Goal: Information Seeking & Learning: Learn about a topic

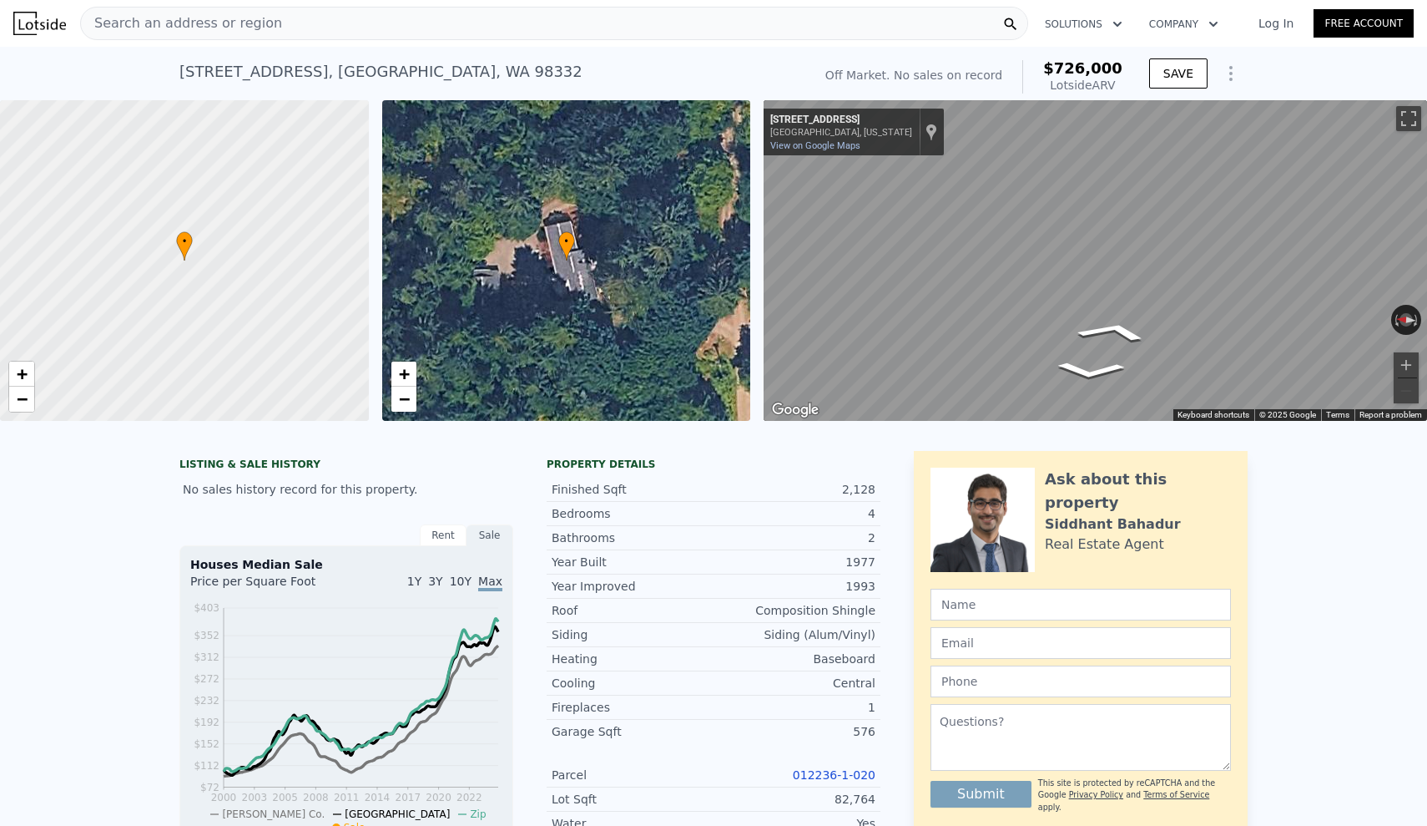
click at [501, 18] on div "Search an address or region" at bounding box center [554, 23] width 948 height 33
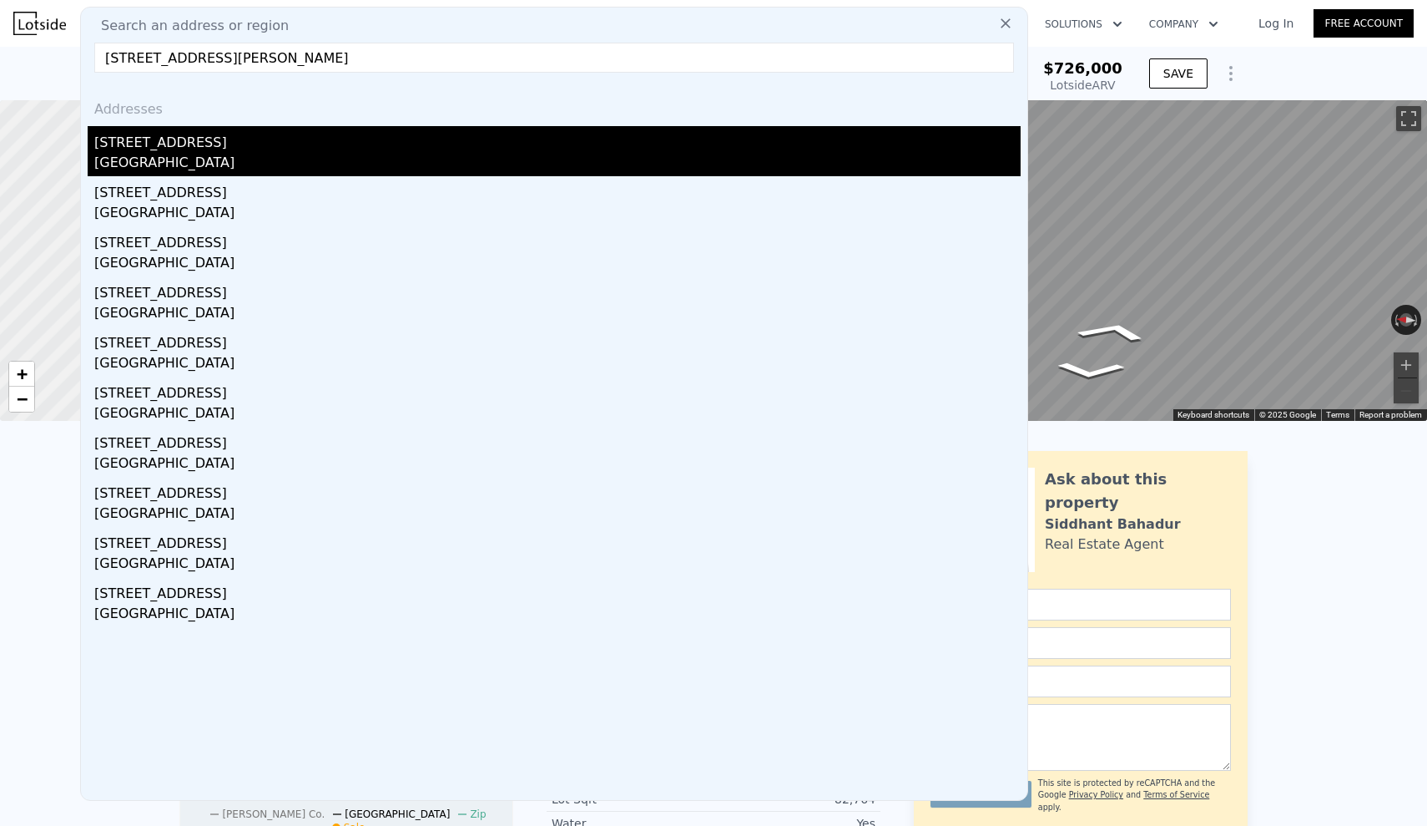
type input "[STREET_ADDRESS][PERSON_NAME]"
click at [245, 161] on div "[GEOGRAPHIC_DATA]" at bounding box center [557, 164] width 927 height 23
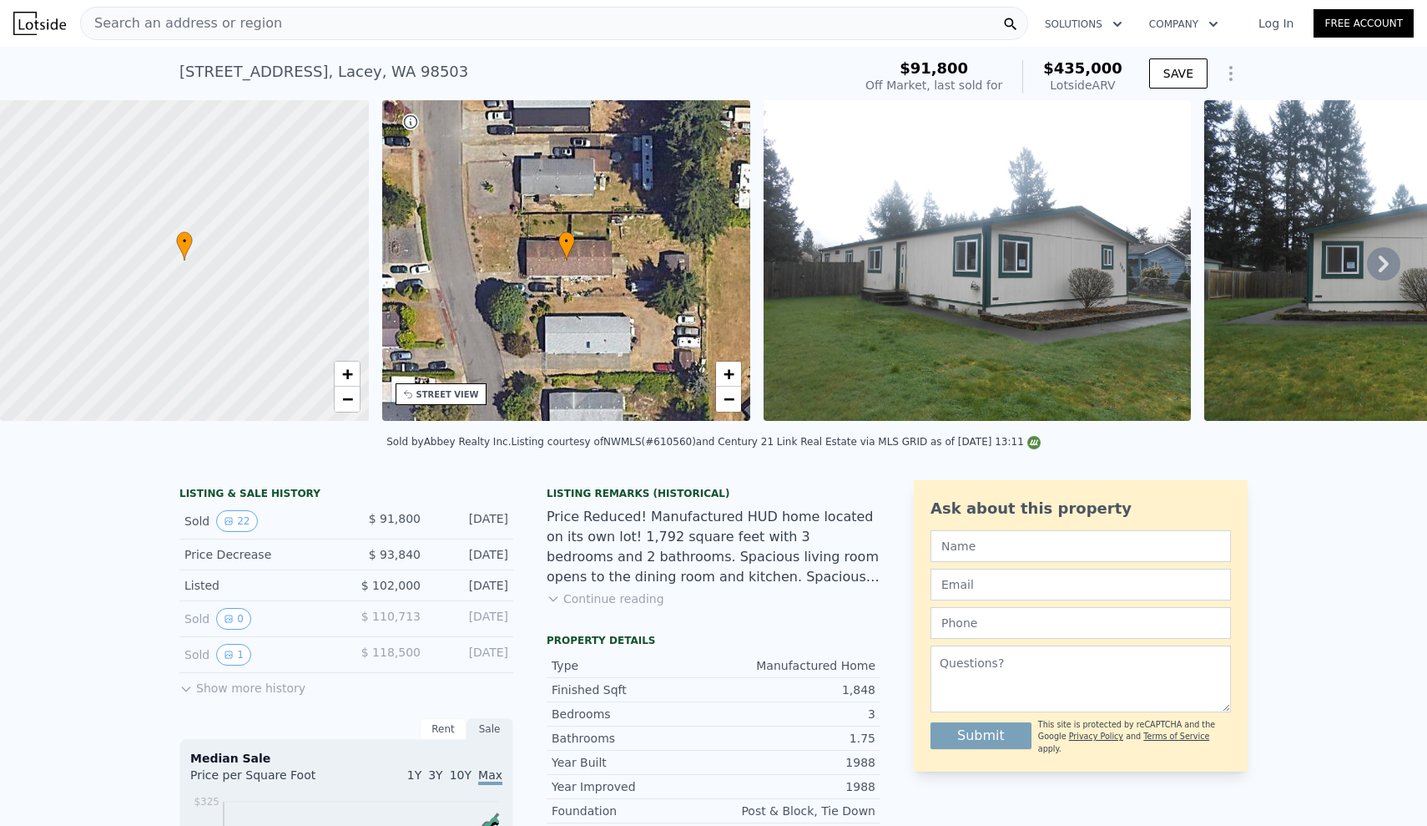
click at [1390, 259] on icon at bounding box center [1383, 263] width 33 height 33
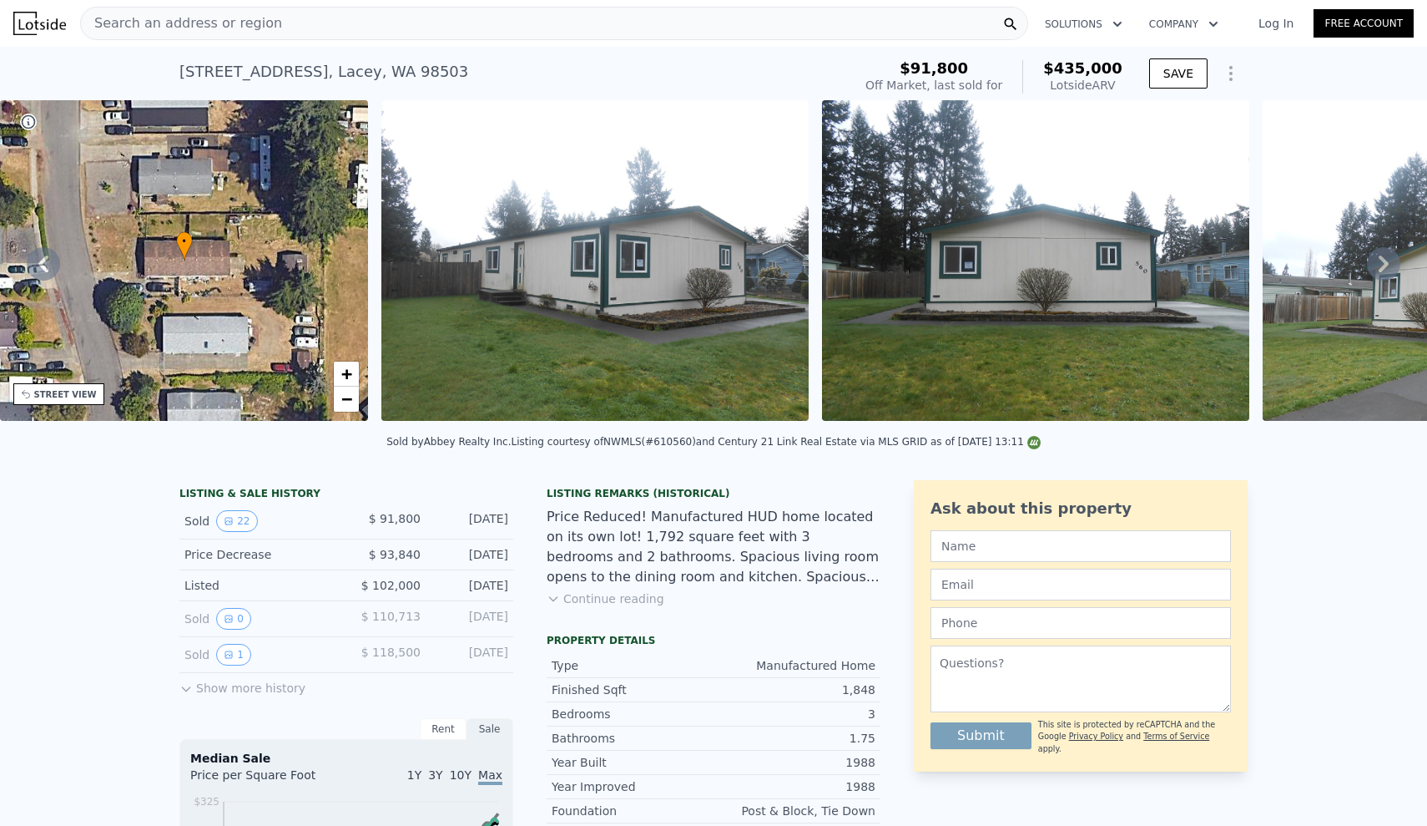
click at [1390, 259] on icon at bounding box center [1383, 263] width 33 height 33
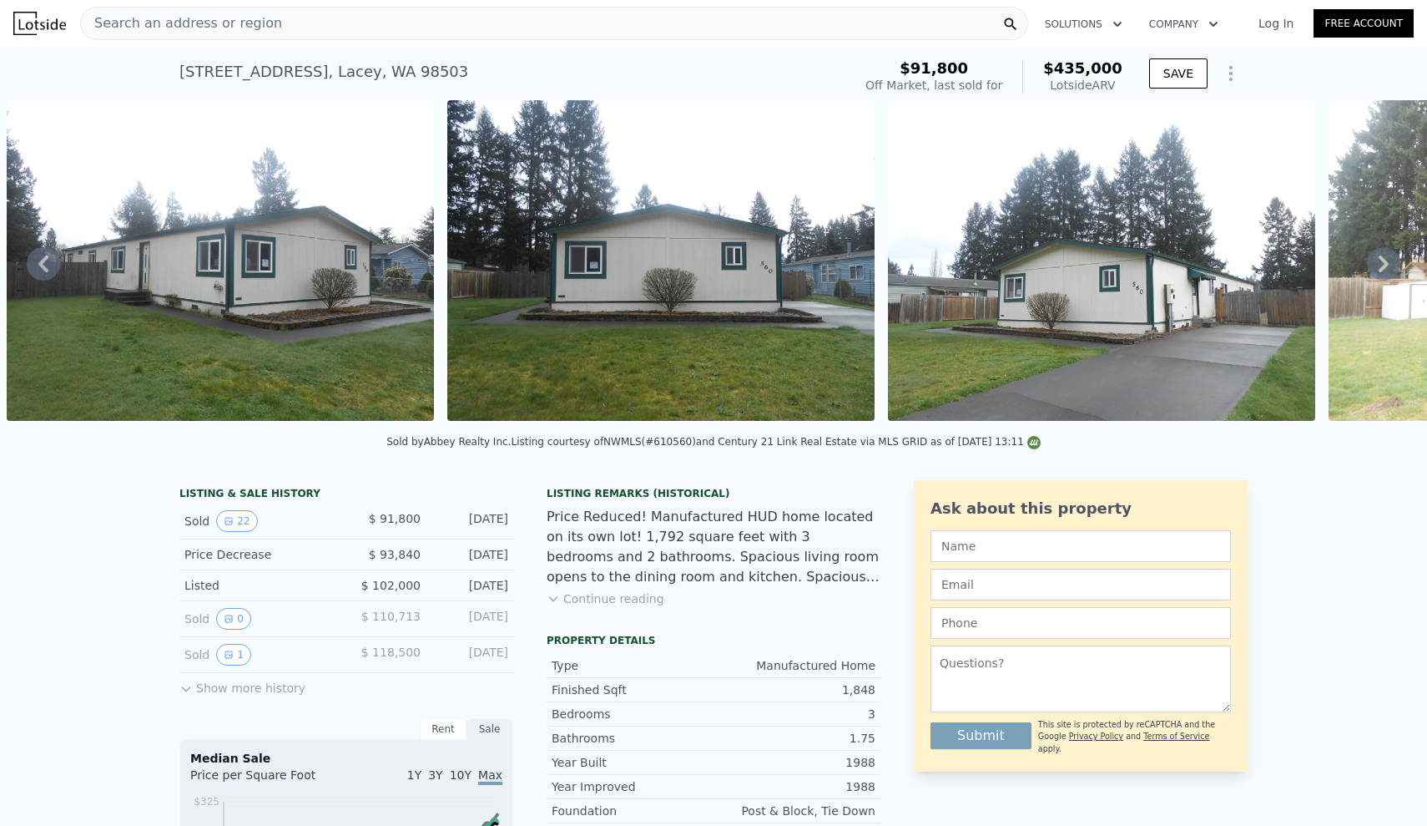
click at [1390, 259] on icon at bounding box center [1383, 263] width 33 height 33
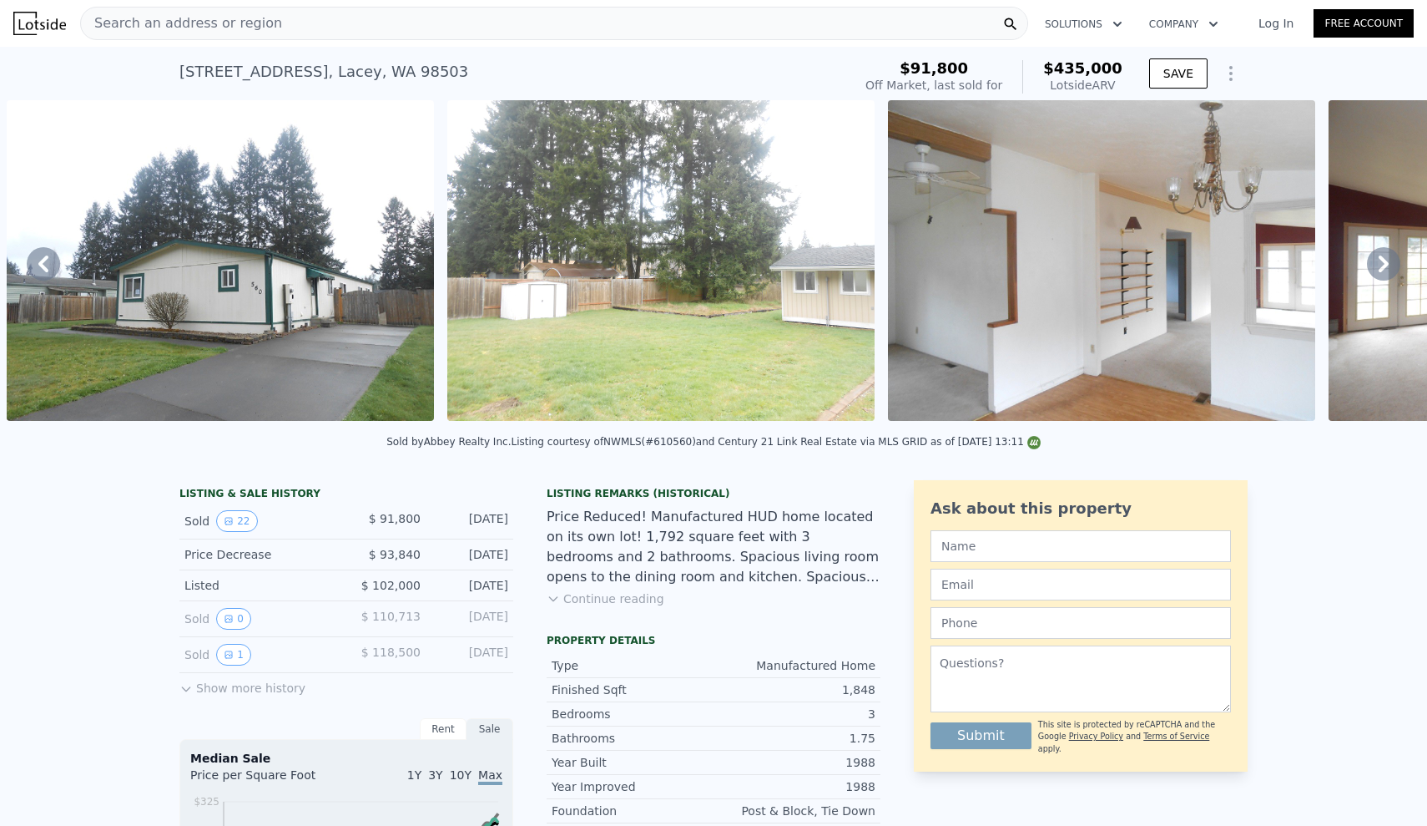
click at [1390, 259] on icon at bounding box center [1383, 263] width 33 height 33
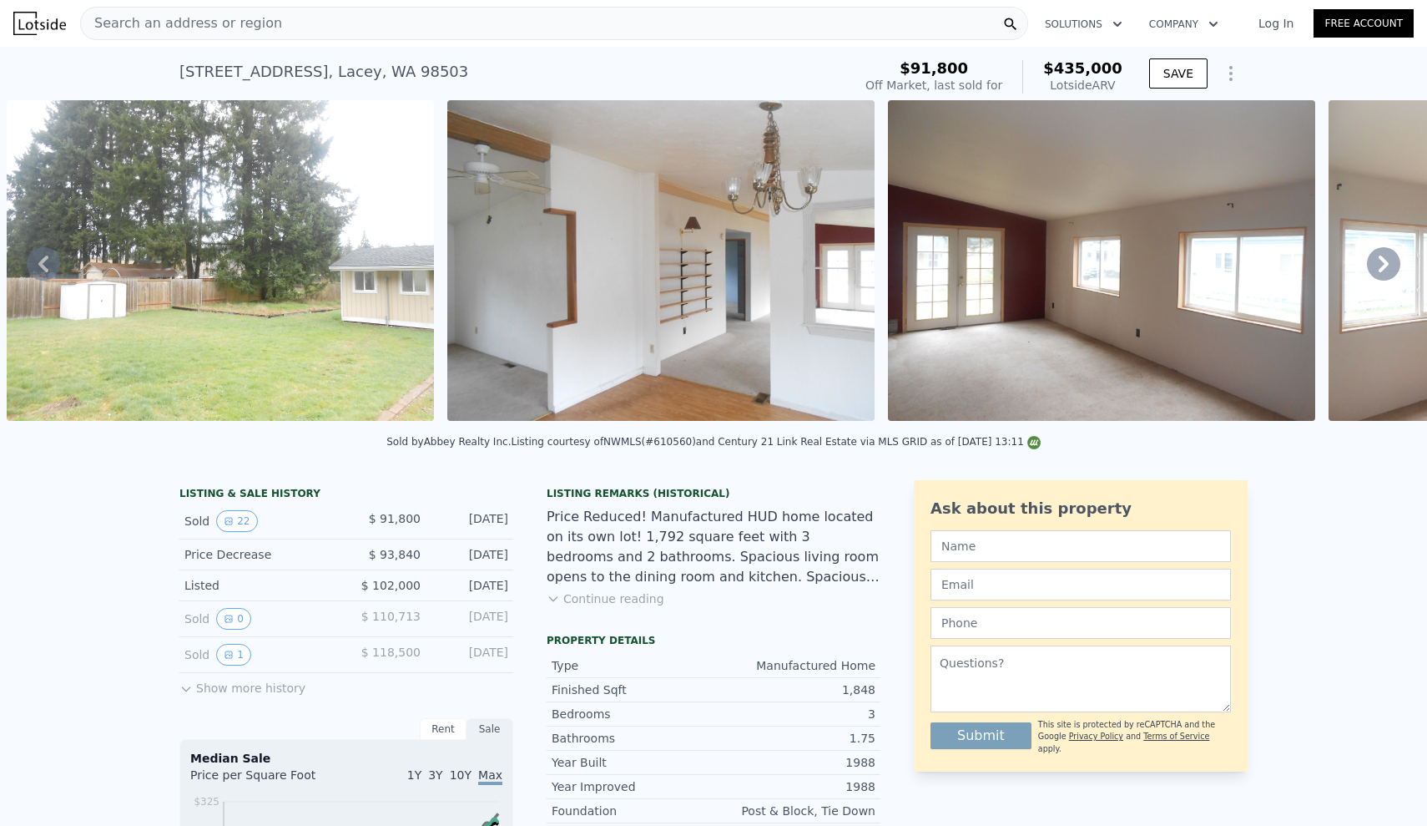
click at [1390, 259] on icon at bounding box center [1383, 263] width 33 height 33
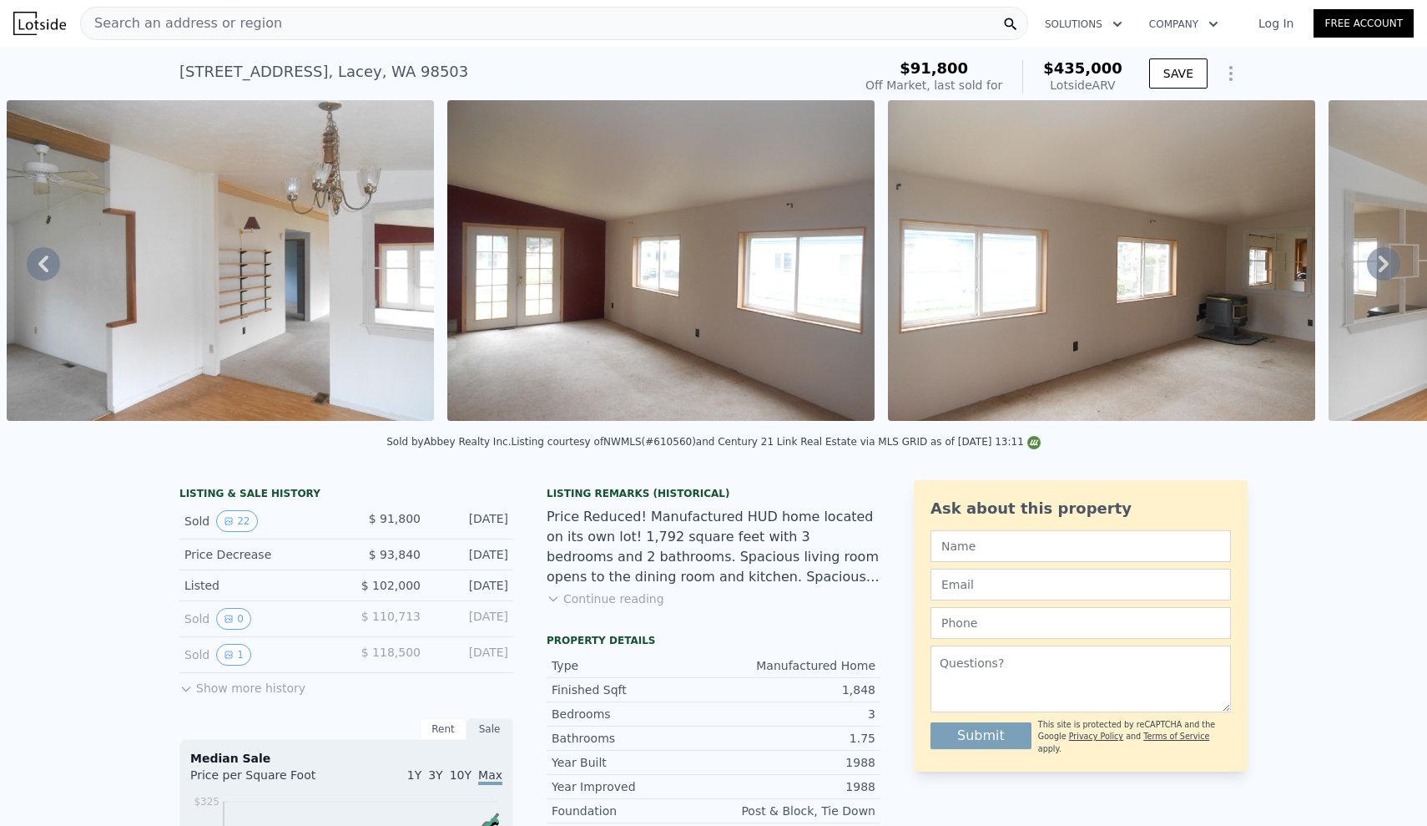
click at [1390, 259] on icon at bounding box center [1383, 263] width 33 height 33
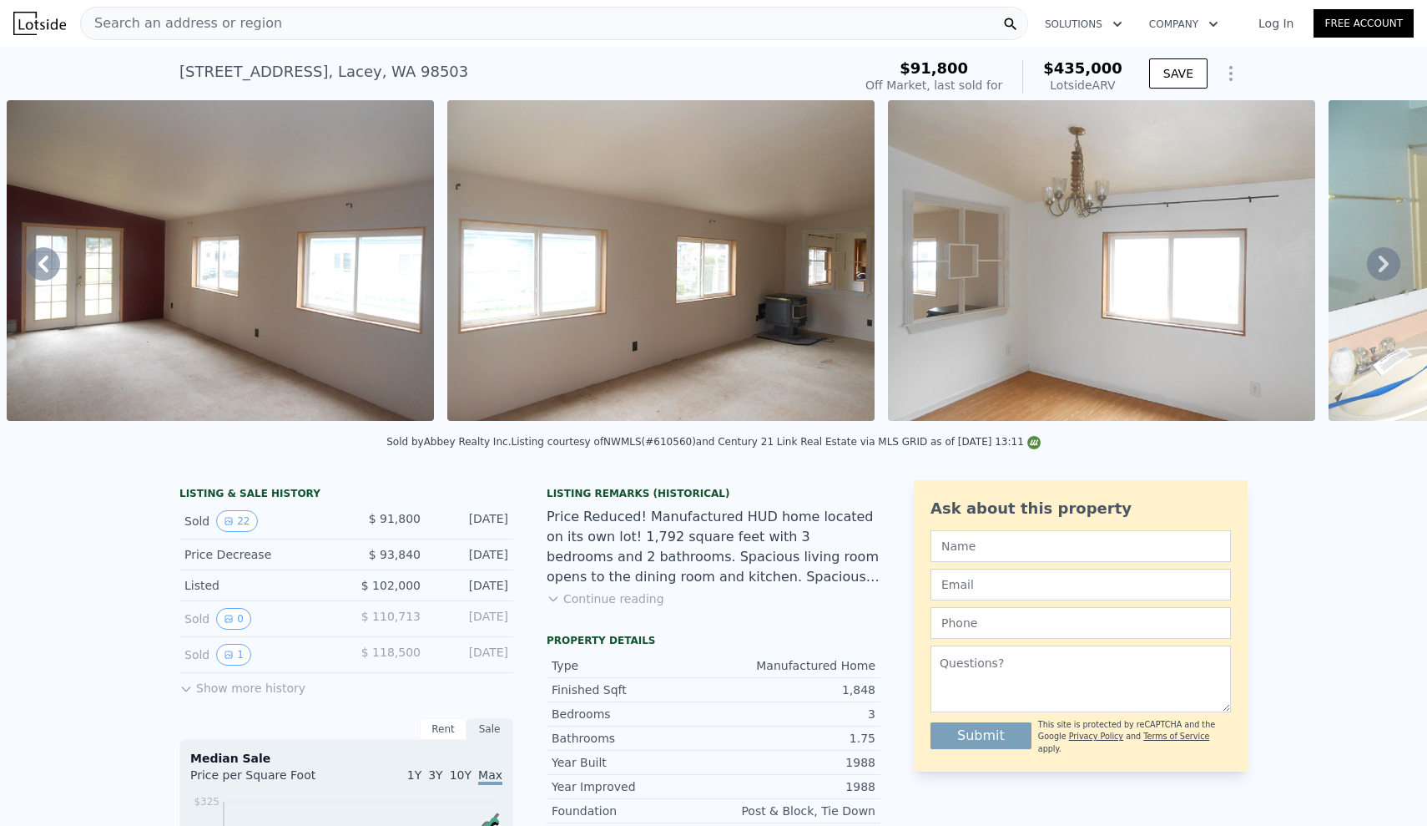
click at [1390, 259] on icon at bounding box center [1383, 263] width 33 height 33
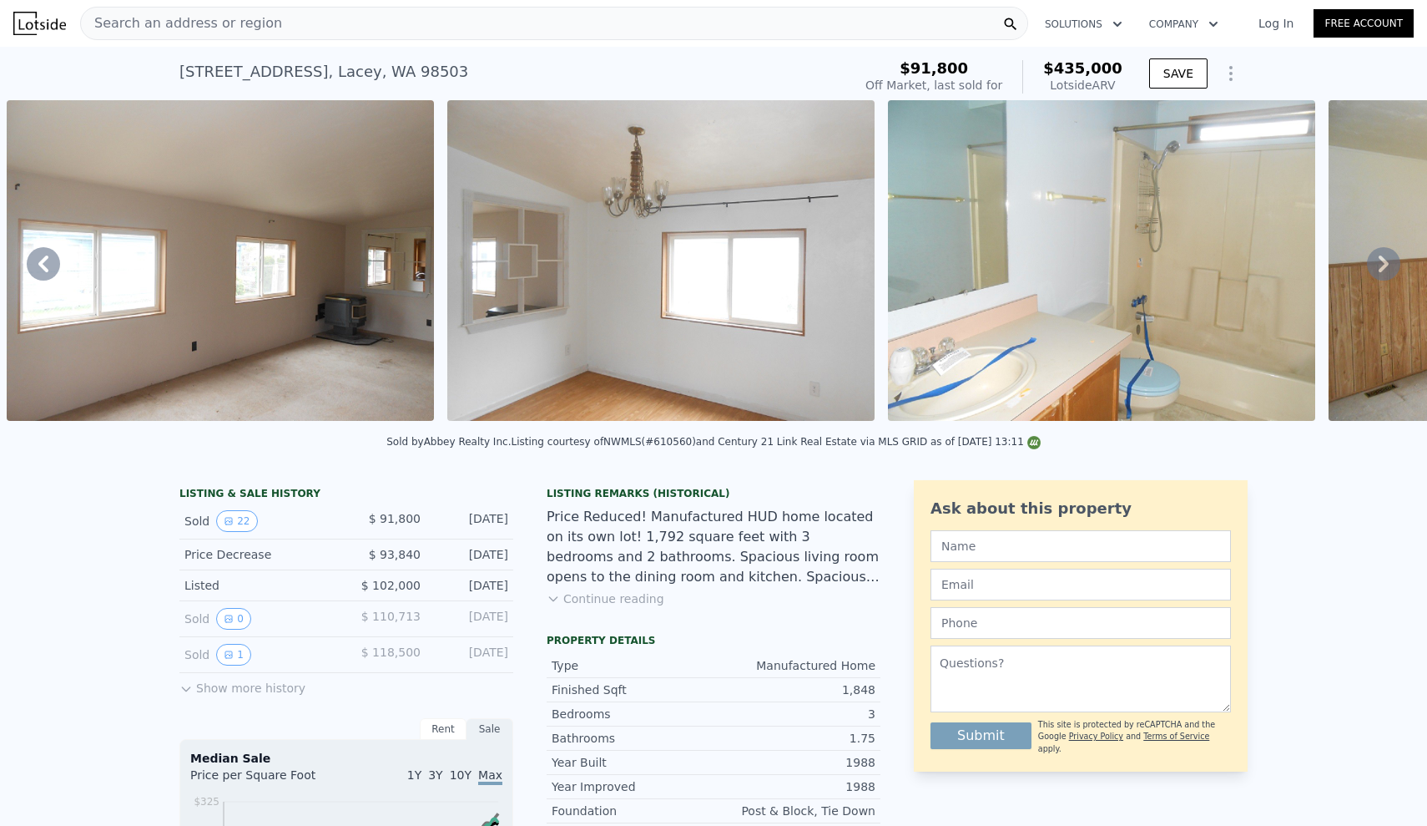
click at [37, 262] on icon at bounding box center [43, 263] width 33 height 33
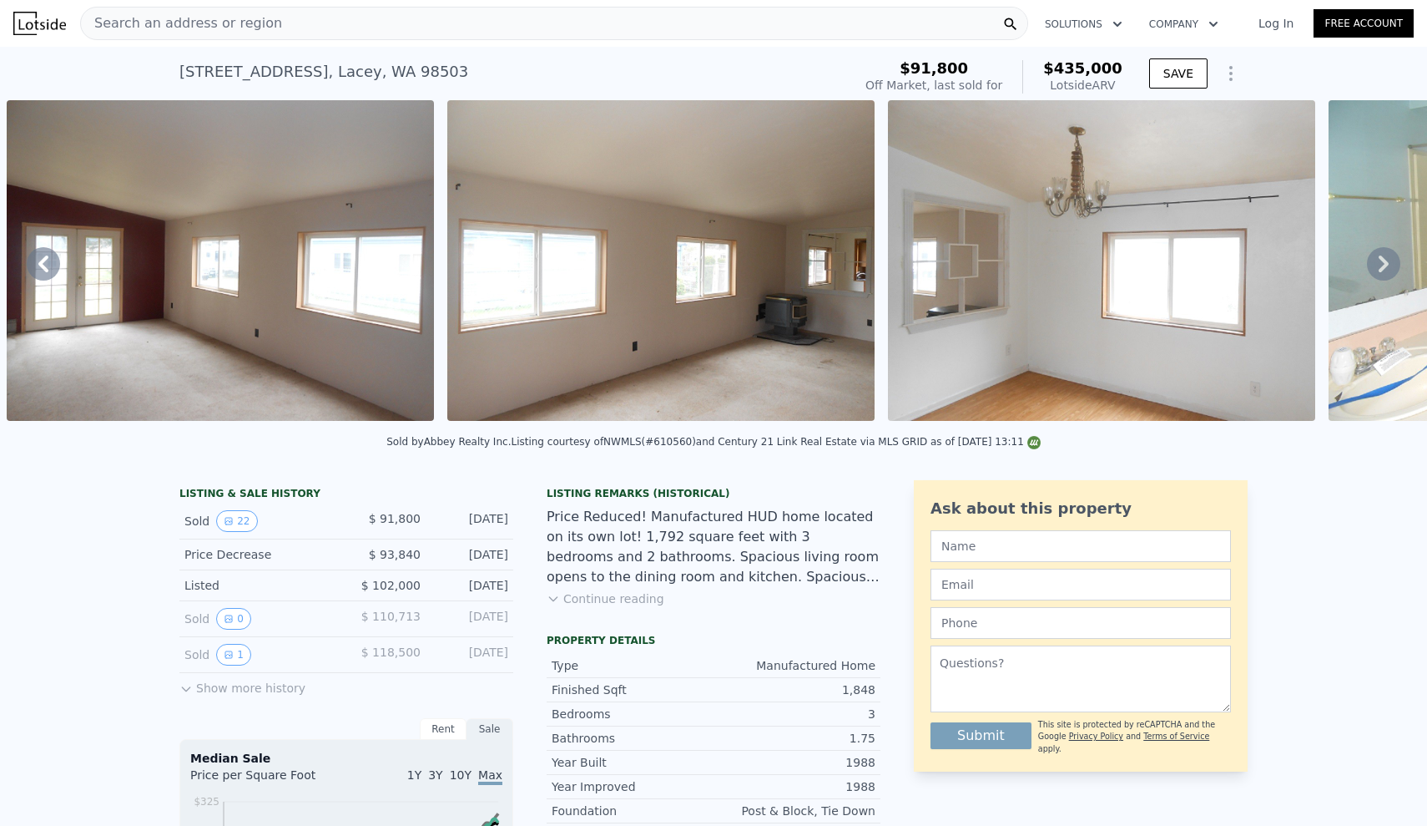
click at [37, 262] on icon at bounding box center [43, 263] width 33 height 33
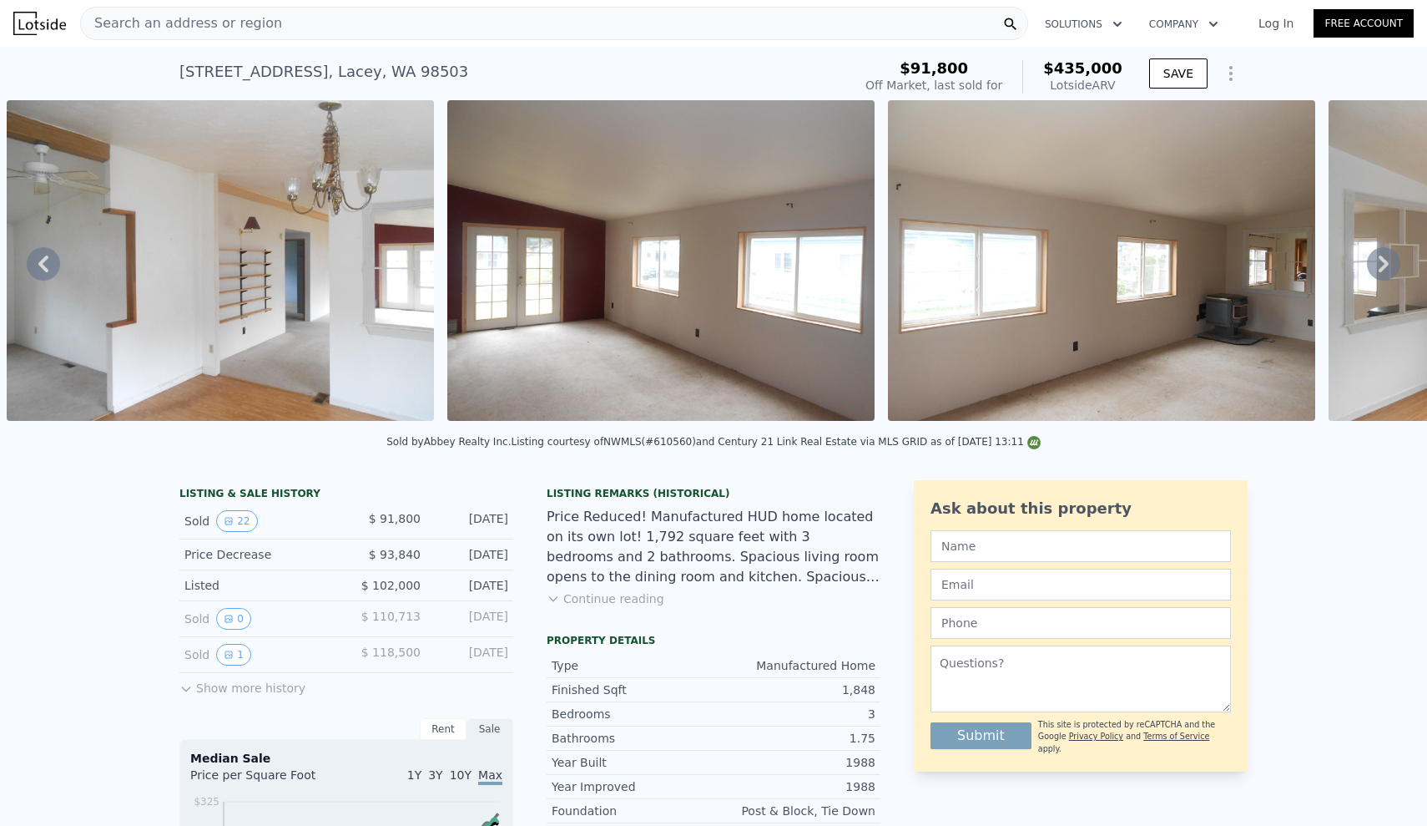
click at [37, 262] on icon at bounding box center [43, 263] width 33 height 33
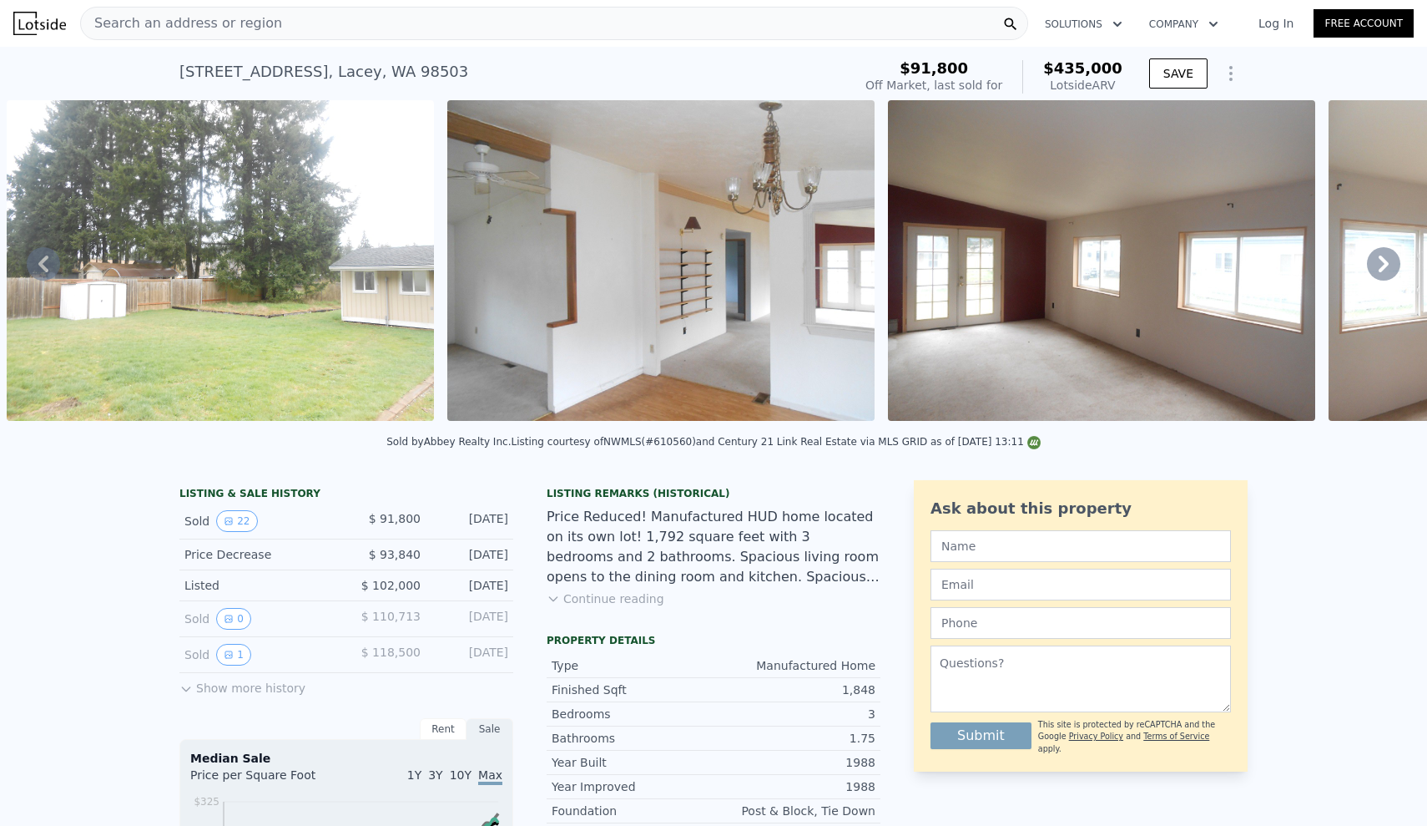
click at [37, 262] on icon at bounding box center [43, 263] width 33 height 33
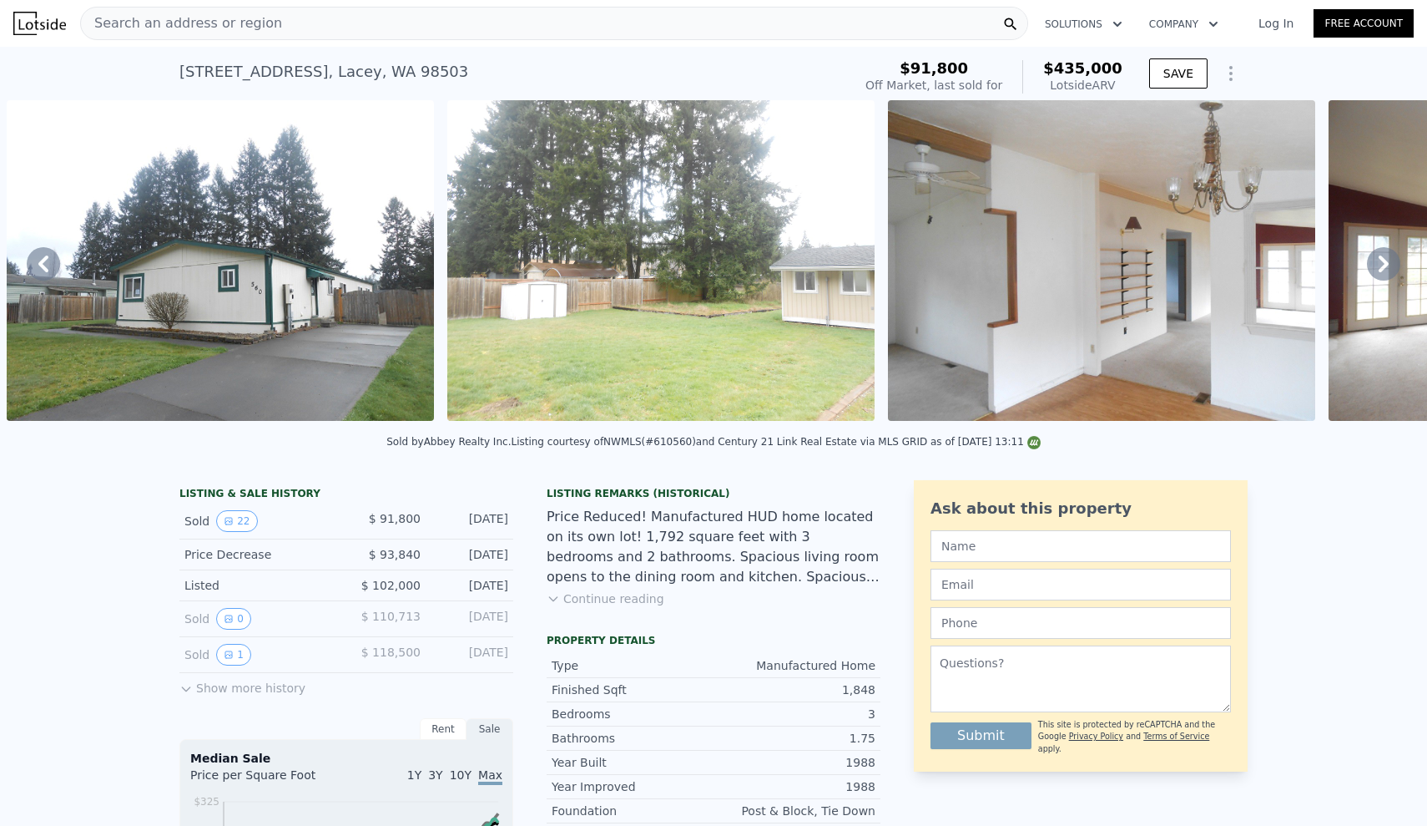
click at [37, 262] on icon at bounding box center [43, 263] width 33 height 33
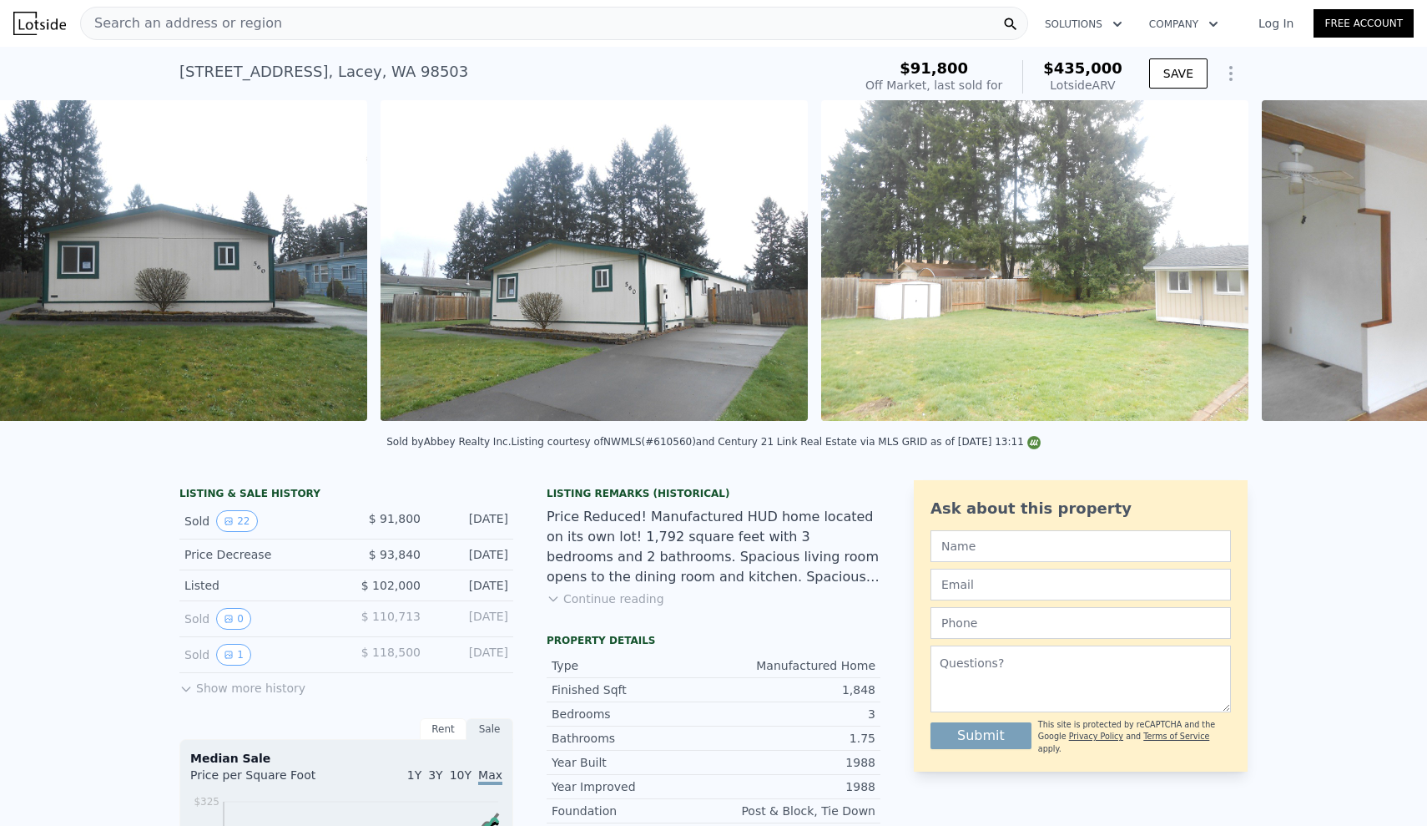
scroll to position [0, 1204]
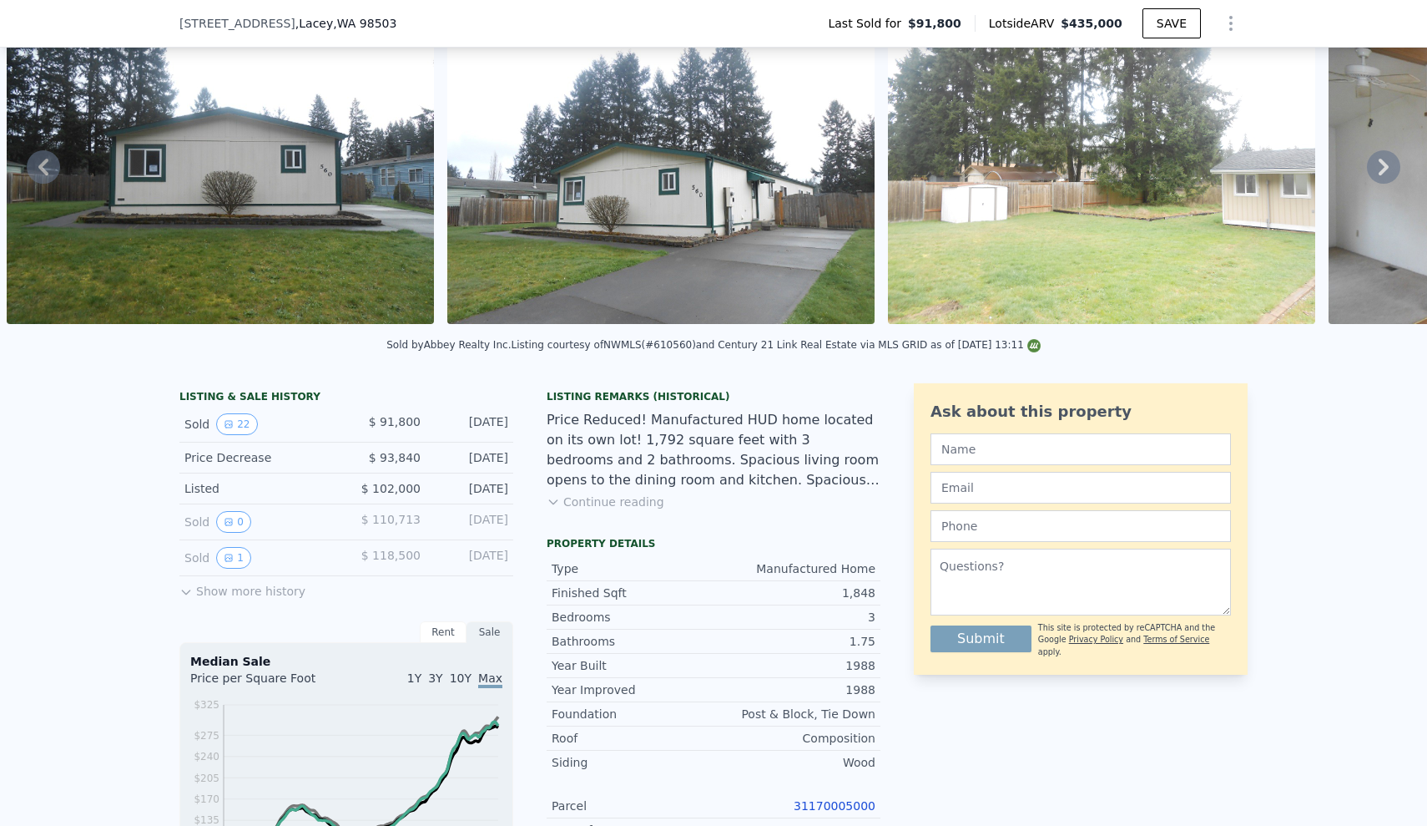
scroll to position [84, 0]
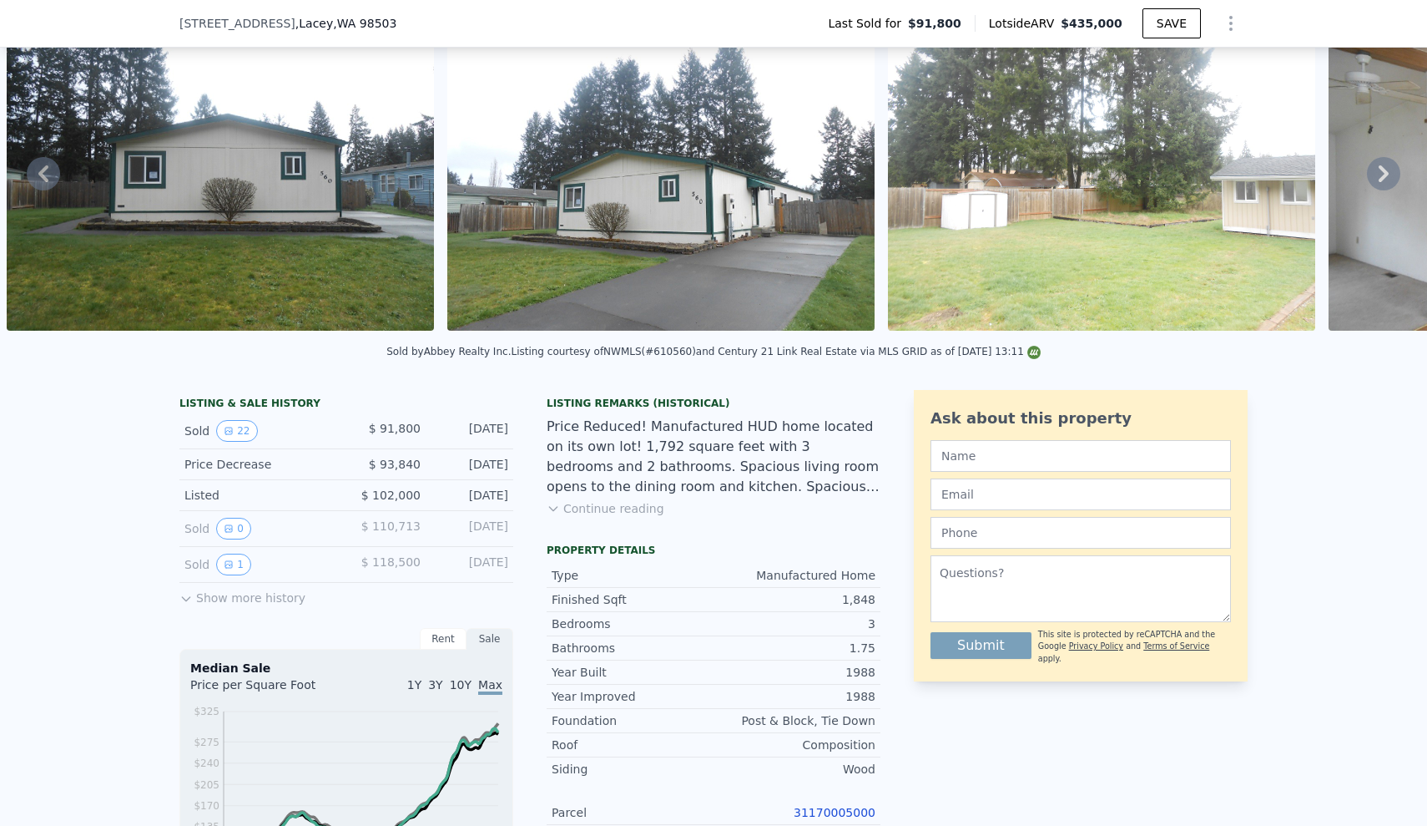
click at [150, 433] on div "LISTING & SALE HISTORY Sold 22 $ 91,800 [DATE] Price Decrease $ 93,840 [DATE] L…" at bounding box center [713, 760] width 1427 height 769
click at [52, 560] on div "LISTING & SALE HISTORY Sold 22 $ 91,800 [DATE] Price Decrease $ 93,840 [DATE] L…" at bounding box center [713, 760] width 1427 height 769
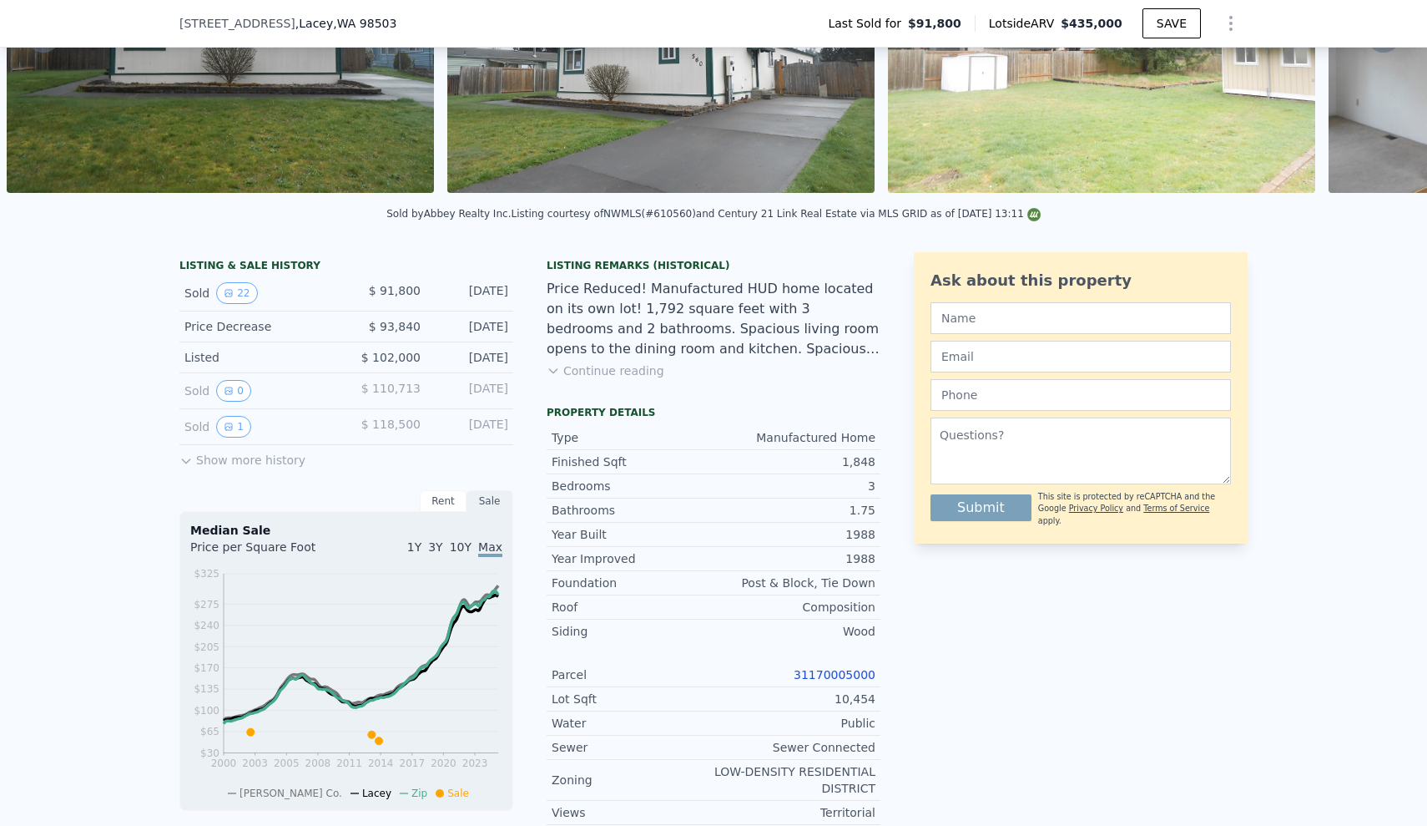
scroll to position [265, 0]
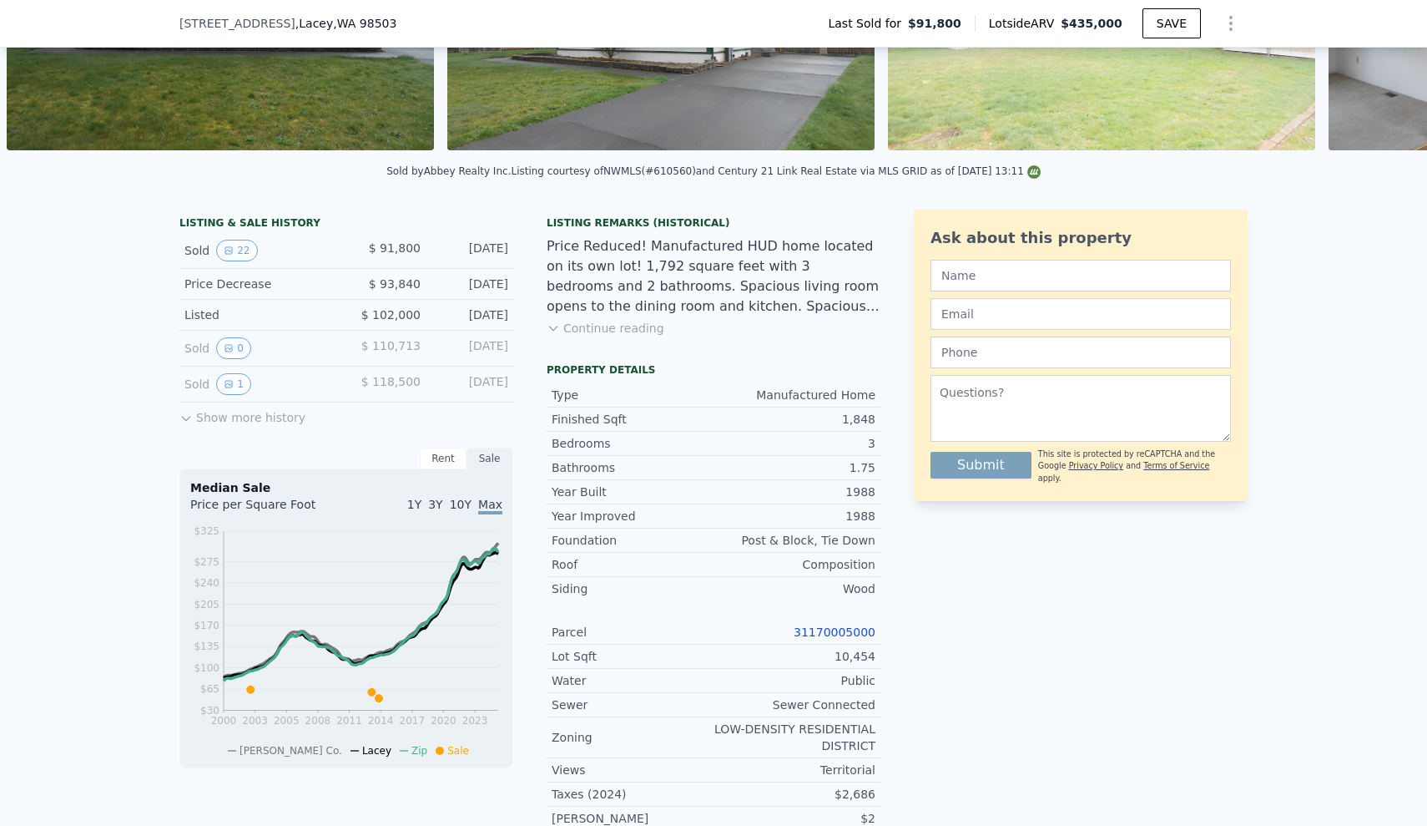
click at [124, 345] on div "LISTING & SALE HISTORY Sold 22 $ 91,800 [DATE] Price Decrease $ 93,840 [DATE] L…" at bounding box center [713, 580] width 1427 height 769
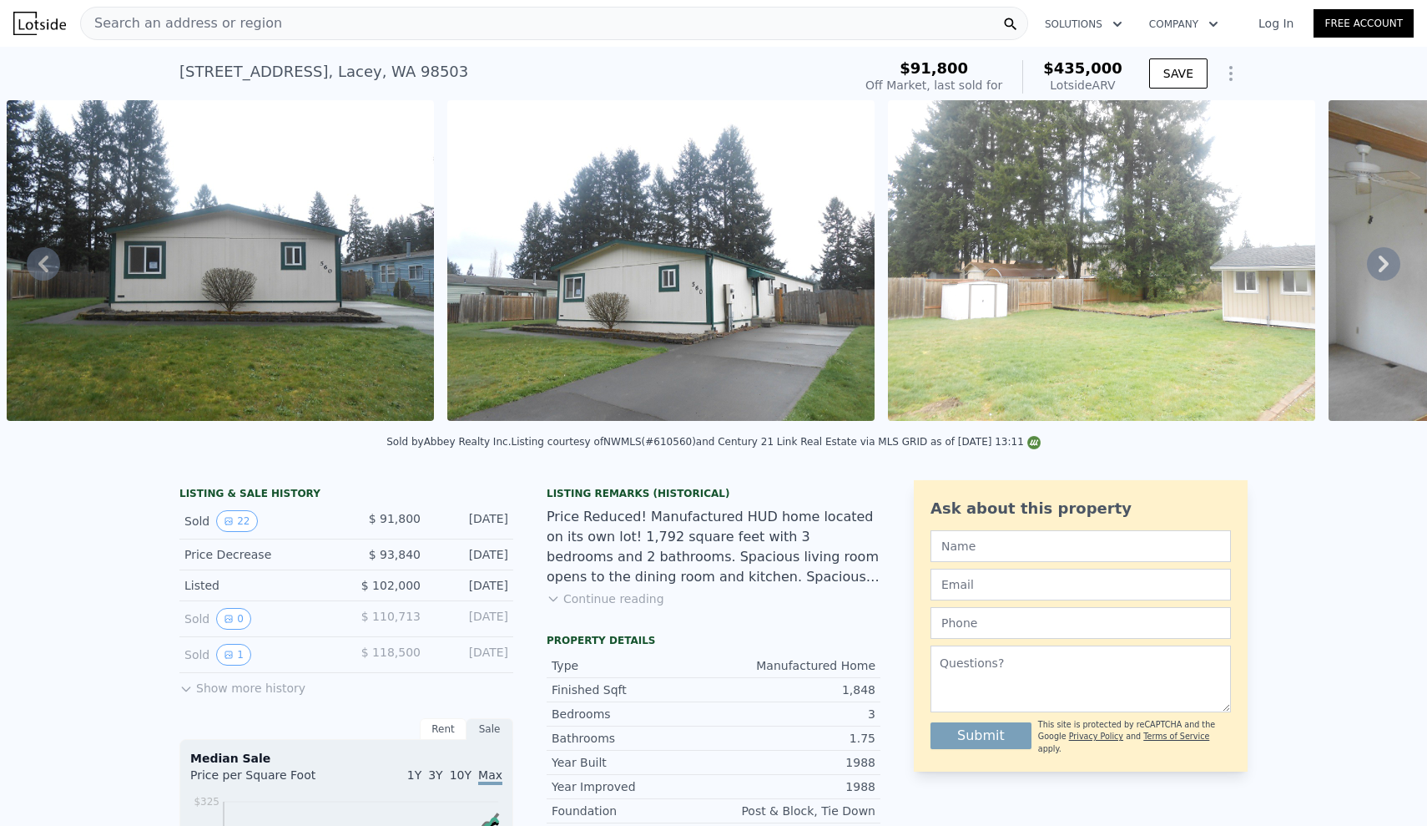
scroll to position [0, 0]
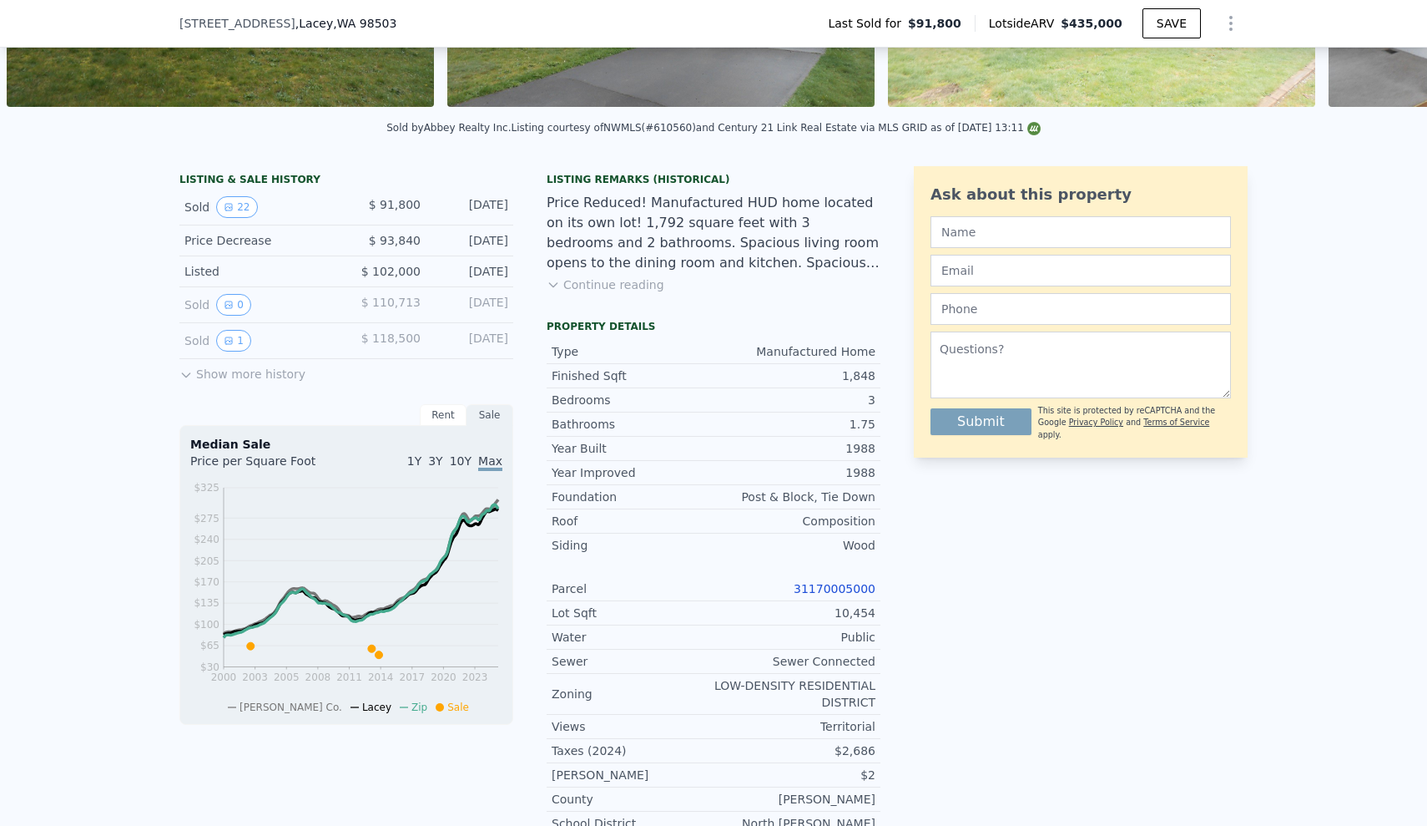
scroll to position [317, 0]
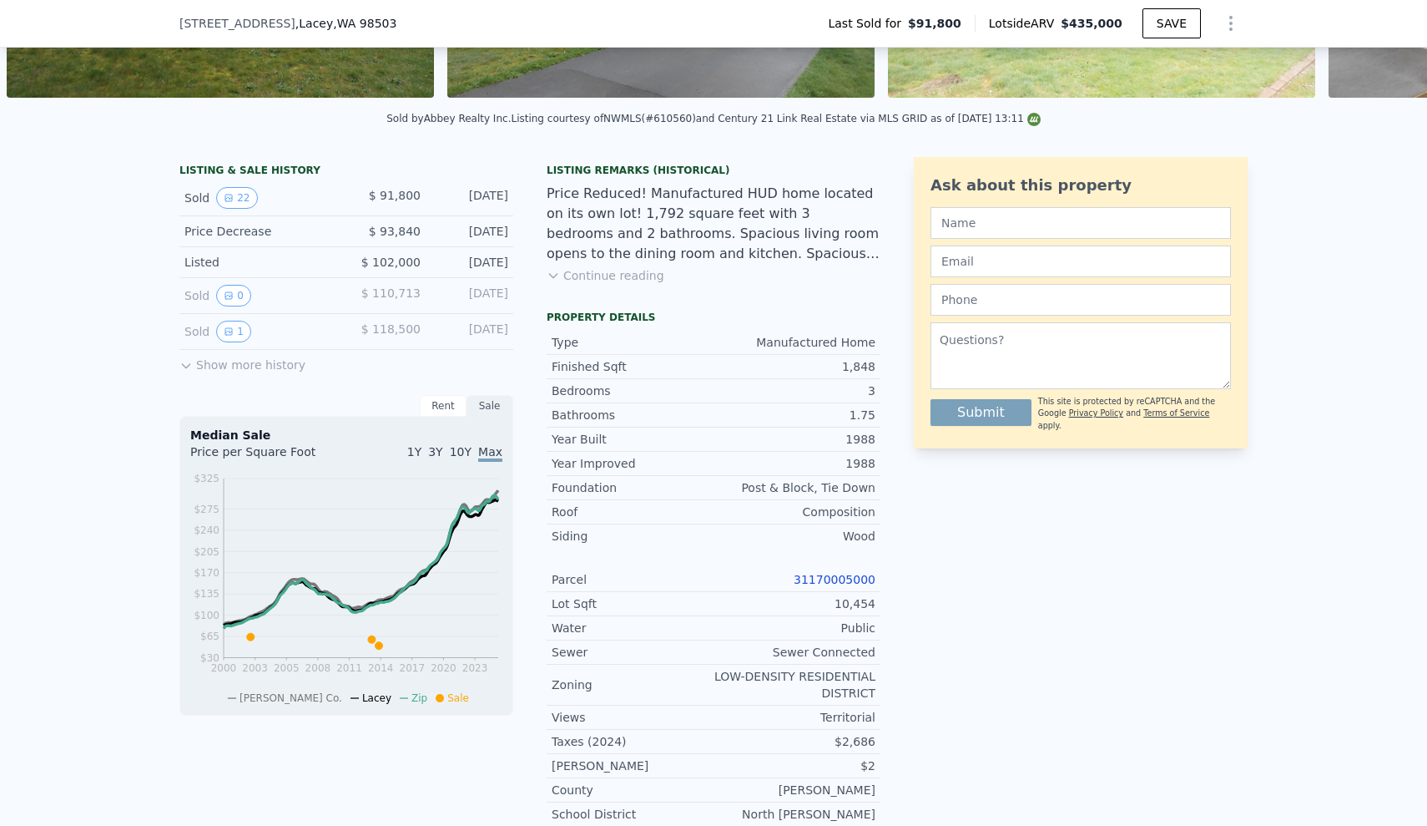
click at [841, 580] on link "31170005000" at bounding box center [835, 579] width 82 height 13
click at [25, 416] on div "LISTING & SALE HISTORY Sold 22 $ 91,800 [DATE] Price Decrease $ 93,840 [DATE] L…" at bounding box center [713, 528] width 1427 height 769
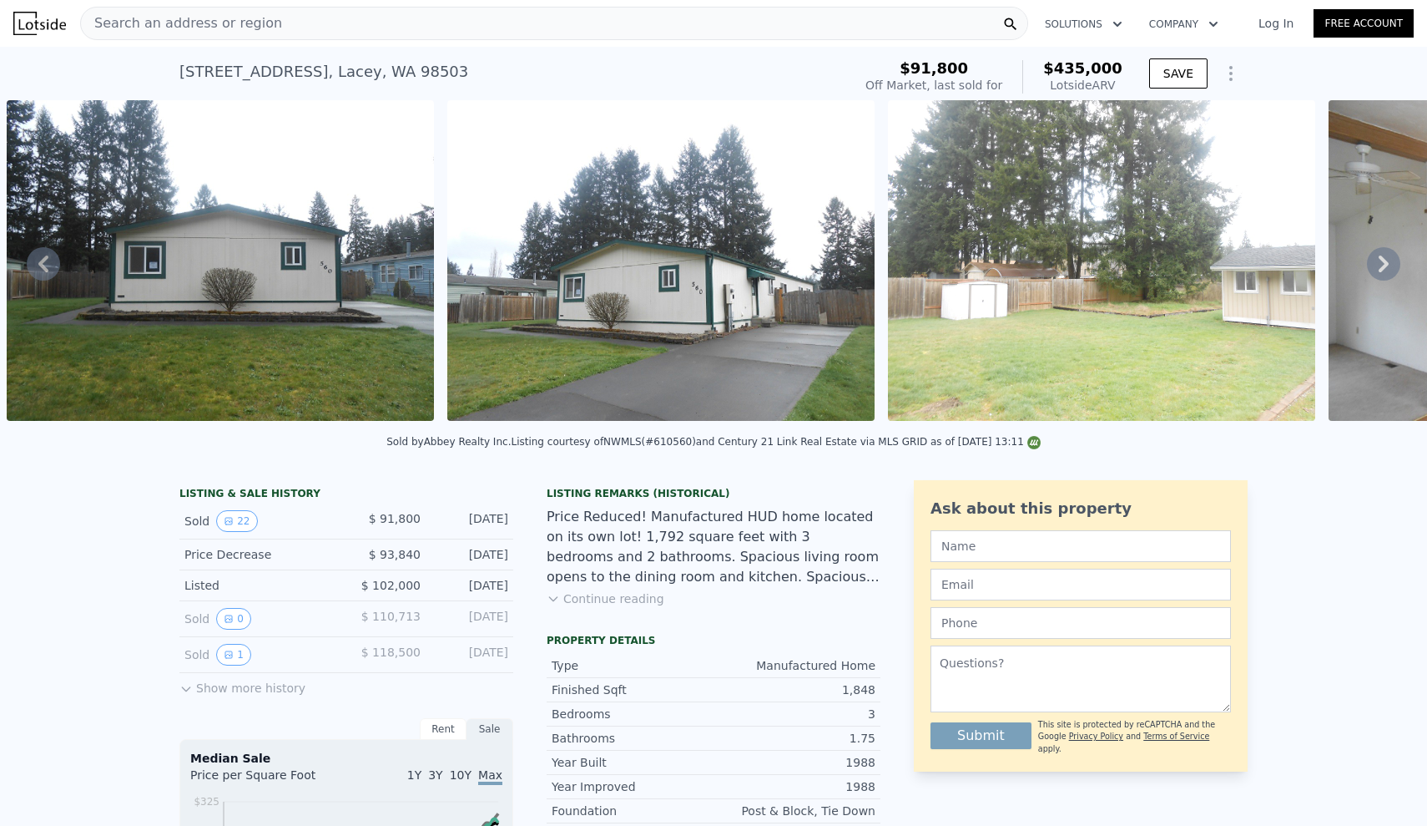
scroll to position [0, 0]
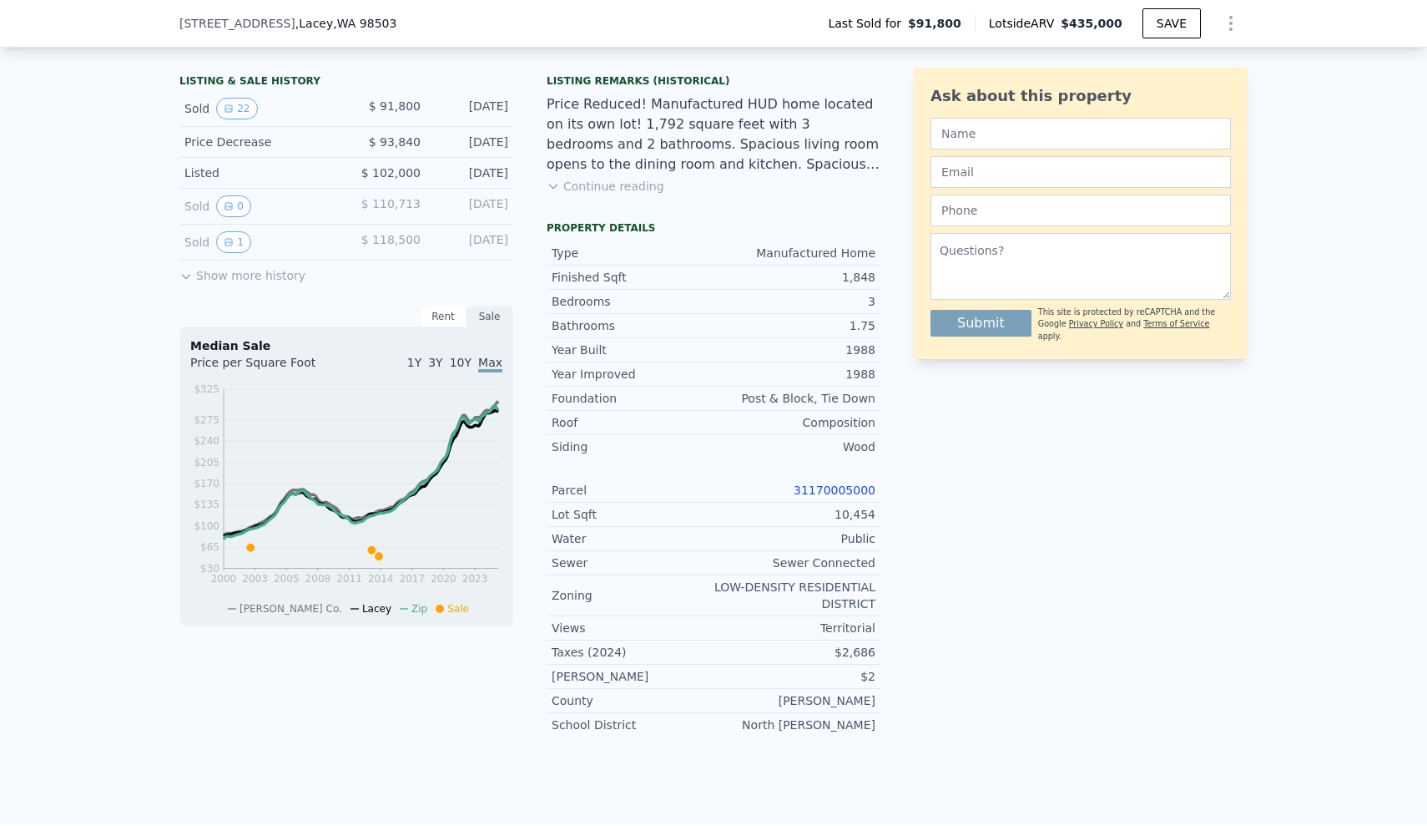
scroll to position [407, 0]
click at [866, 485] on link "31170005000" at bounding box center [835, 488] width 82 height 13
click at [108, 407] on div "LISTING & SALE HISTORY Sold 22 $ 91,800 [DATE] Price Decrease $ 93,840 [DATE] L…" at bounding box center [713, 437] width 1427 height 769
click at [45, 399] on div "LISTING & SALE HISTORY Sold 22 $ 91,800 [DATE] Price Decrease $ 93,840 [DATE] L…" at bounding box center [713, 437] width 1427 height 769
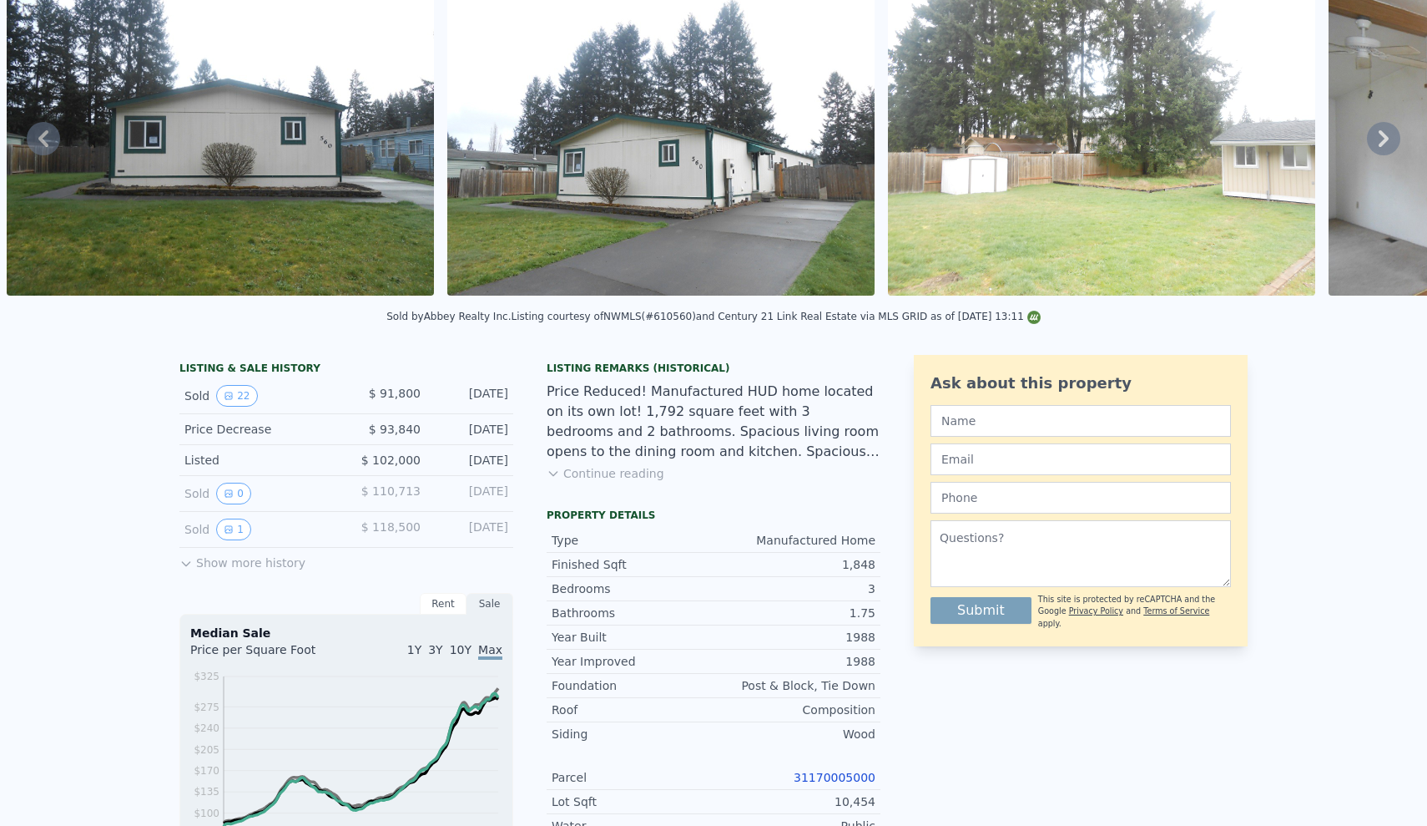
scroll to position [-28, 0]
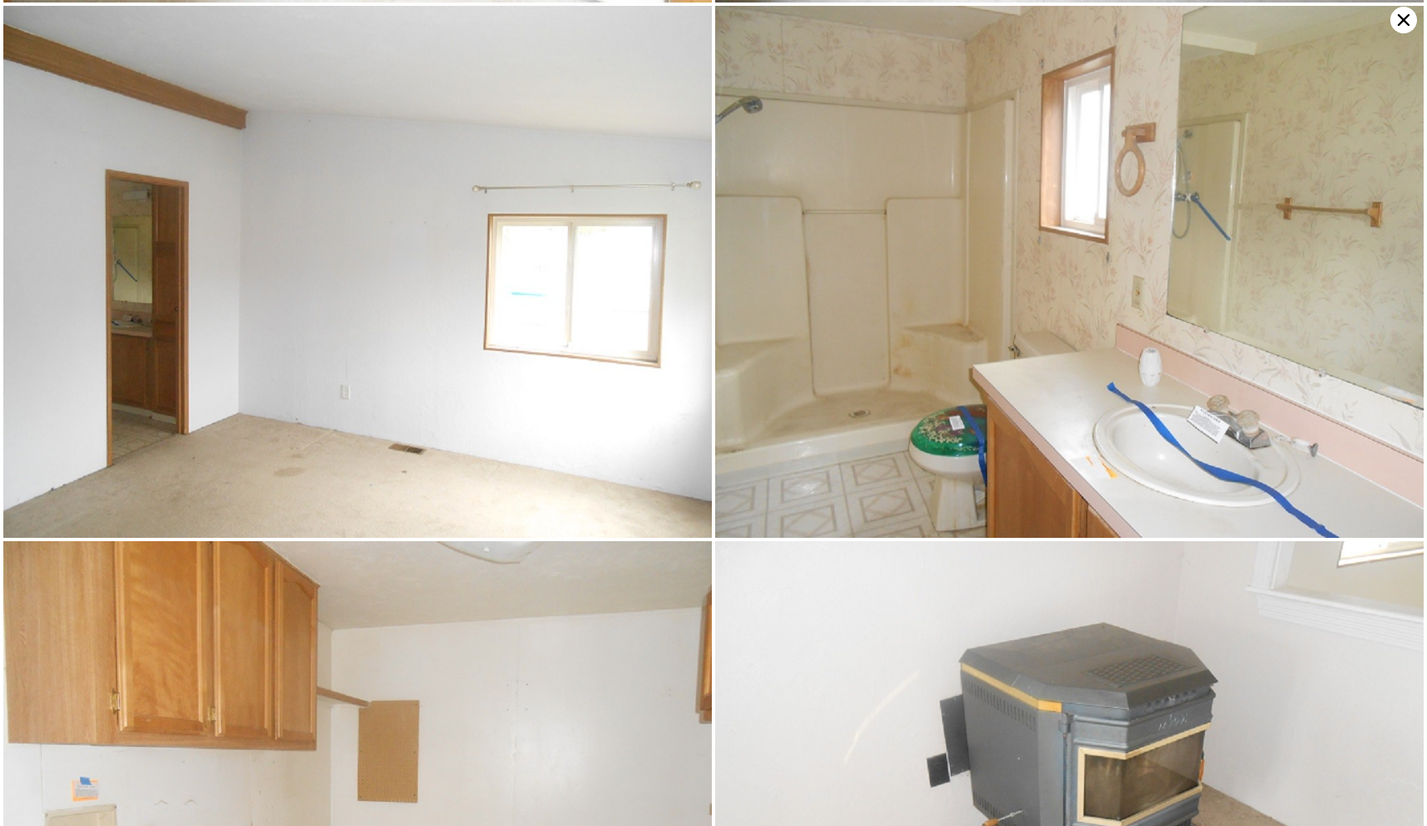
scroll to position [3744, 0]
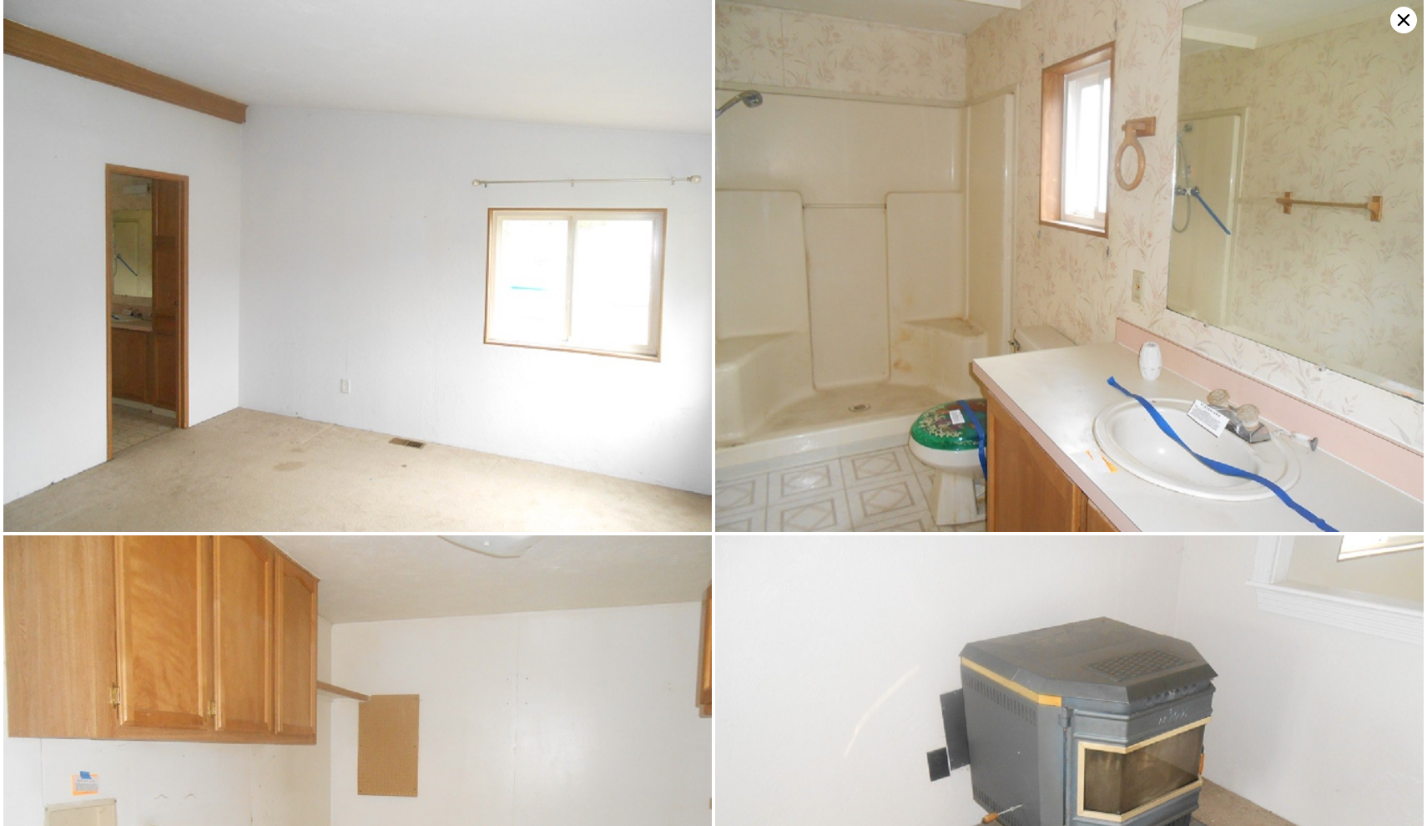
click at [1403, 24] on icon at bounding box center [1404, 20] width 27 height 27
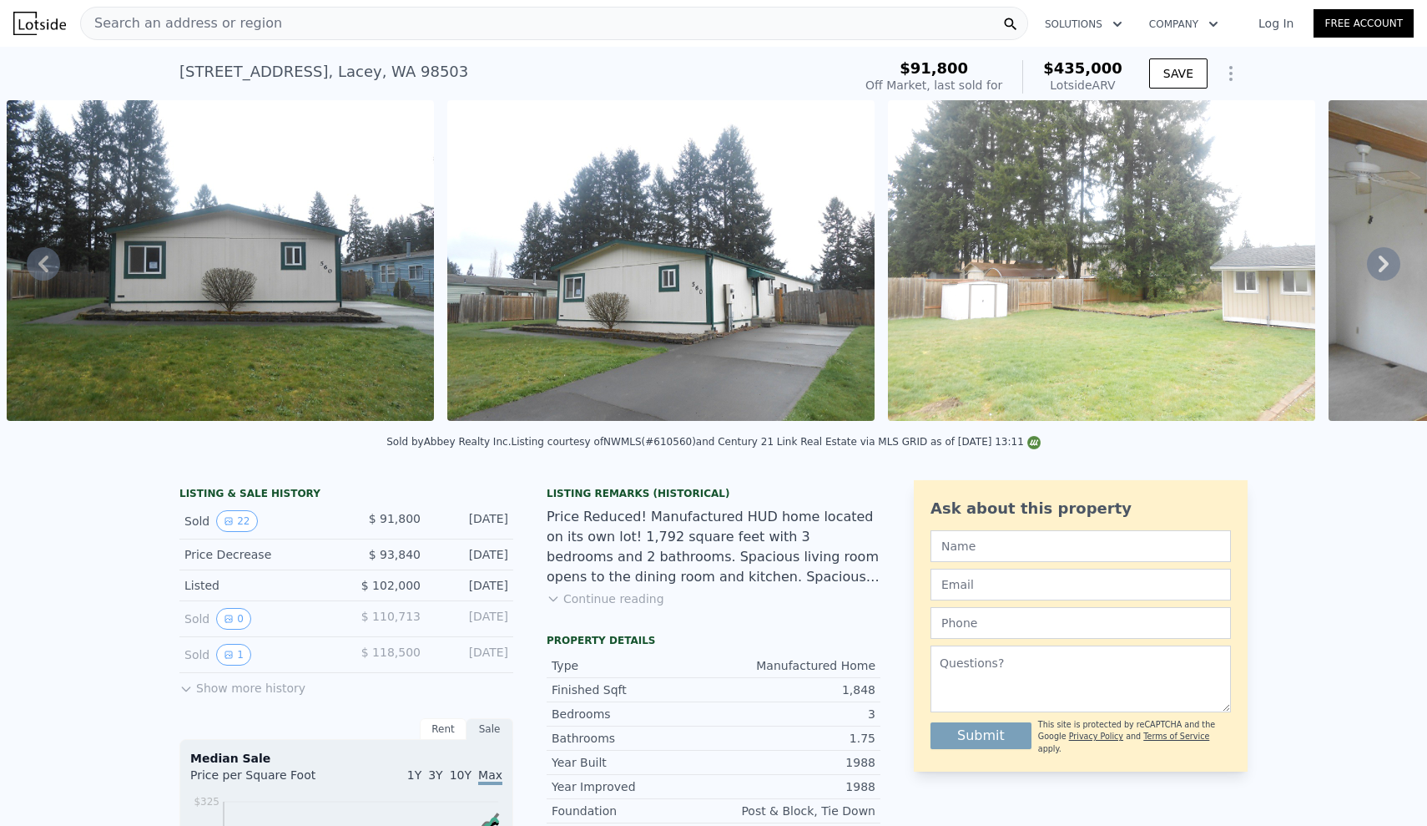
click at [1386, 263] on icon at bounding box center [1384, 263] width 10 height 17
